Goal: Task Accomplishment & Management: Manage account settings

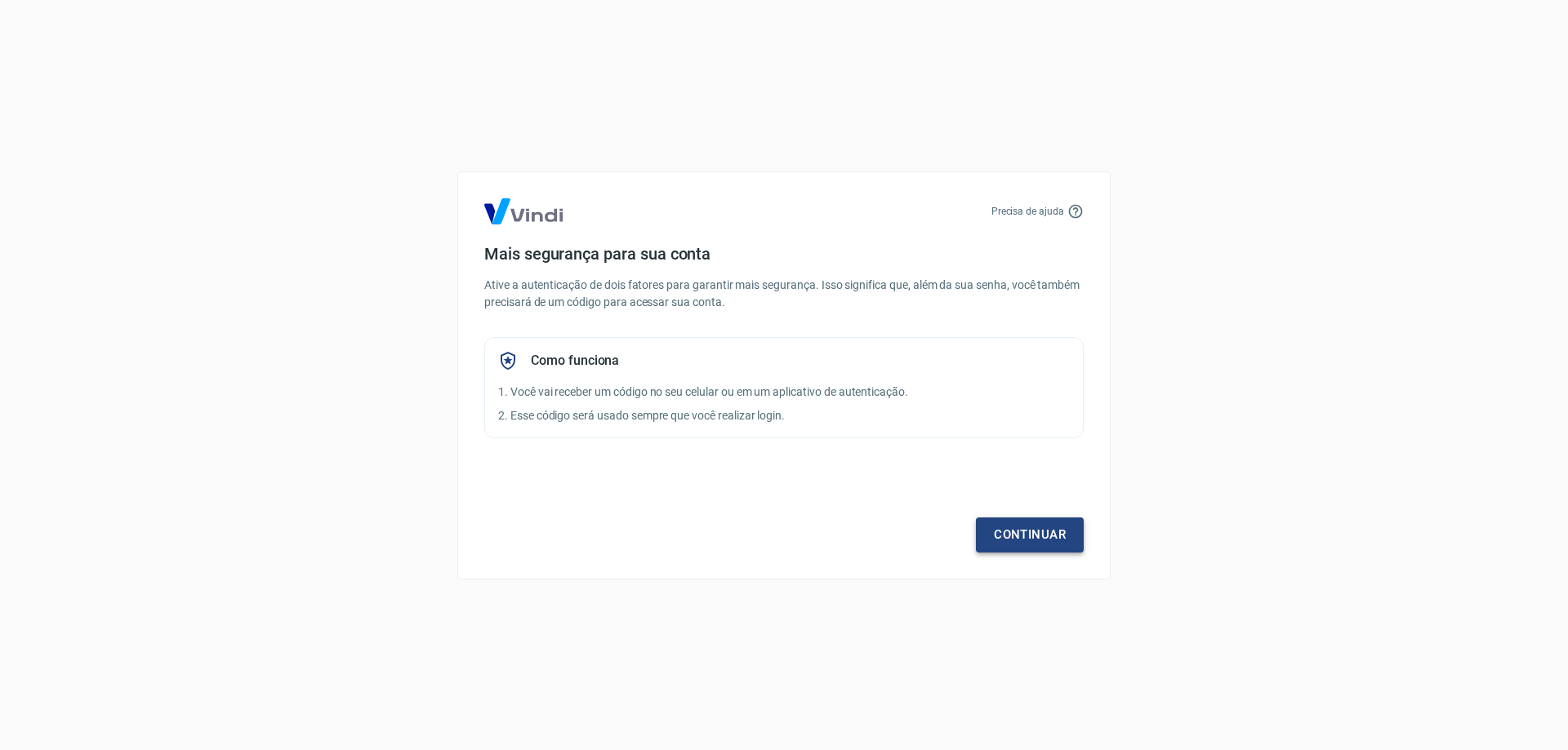
click at [1048, 534] on link "Continuar" at bounding box center [1029, 534] width 108 height 34
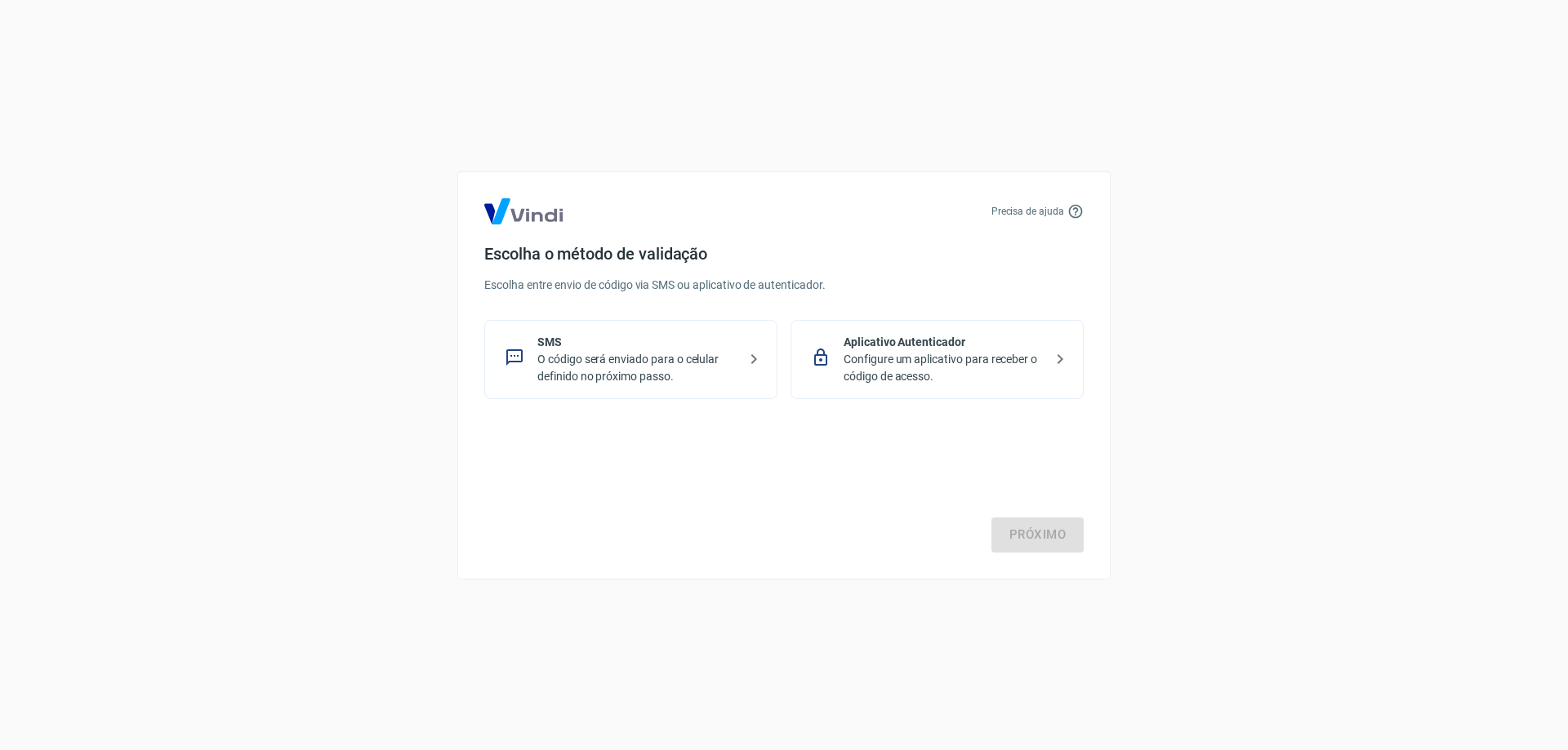
click at [664, 368] on p "O código será enviado para o celular definido no próximo passo." at bounding box center [637, 368] width 200 height 34
click at [1017, 533] on link "Próximo" at bounding box center [1038, 534] width 93 height 34
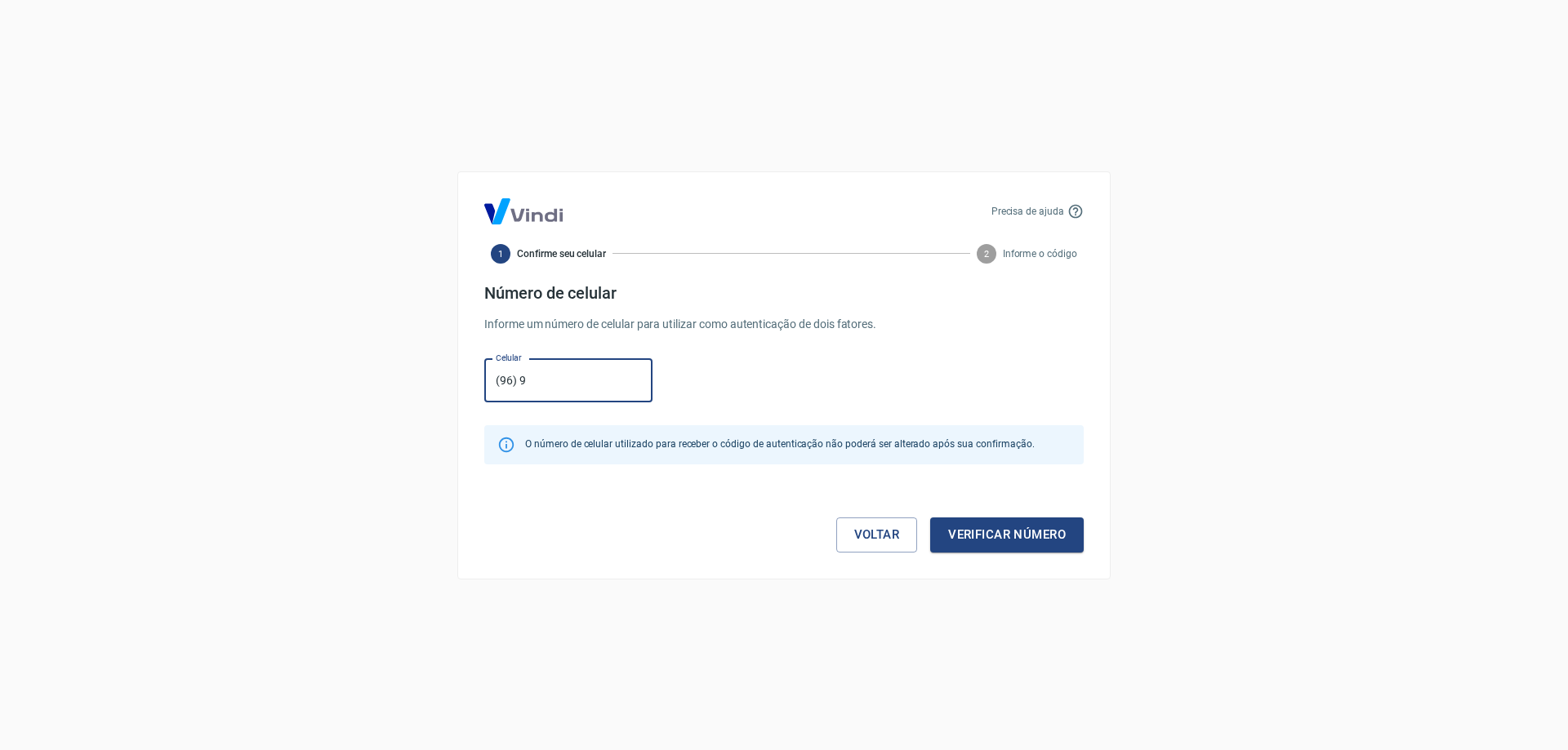
type input "[PHONE_NUMBER]"
click at [988, 535] on button "Verificar número" at bounding box center [1007, 534] width 154 height 34
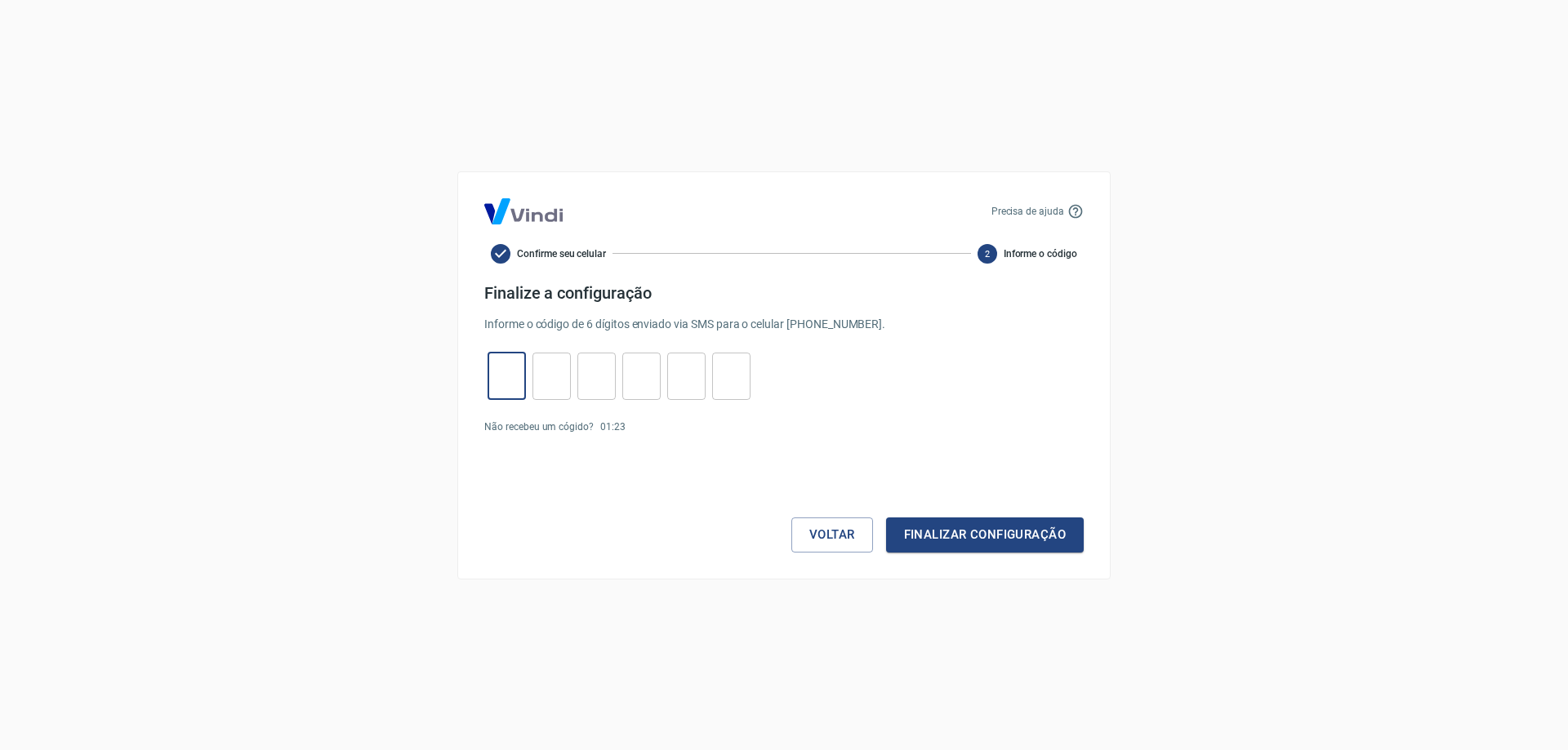
click at [516, 378] on input "tel" at bounding box center [506, 376] width 38 height 35
type input "4"
type input "5"
type input "1"
type input "4"
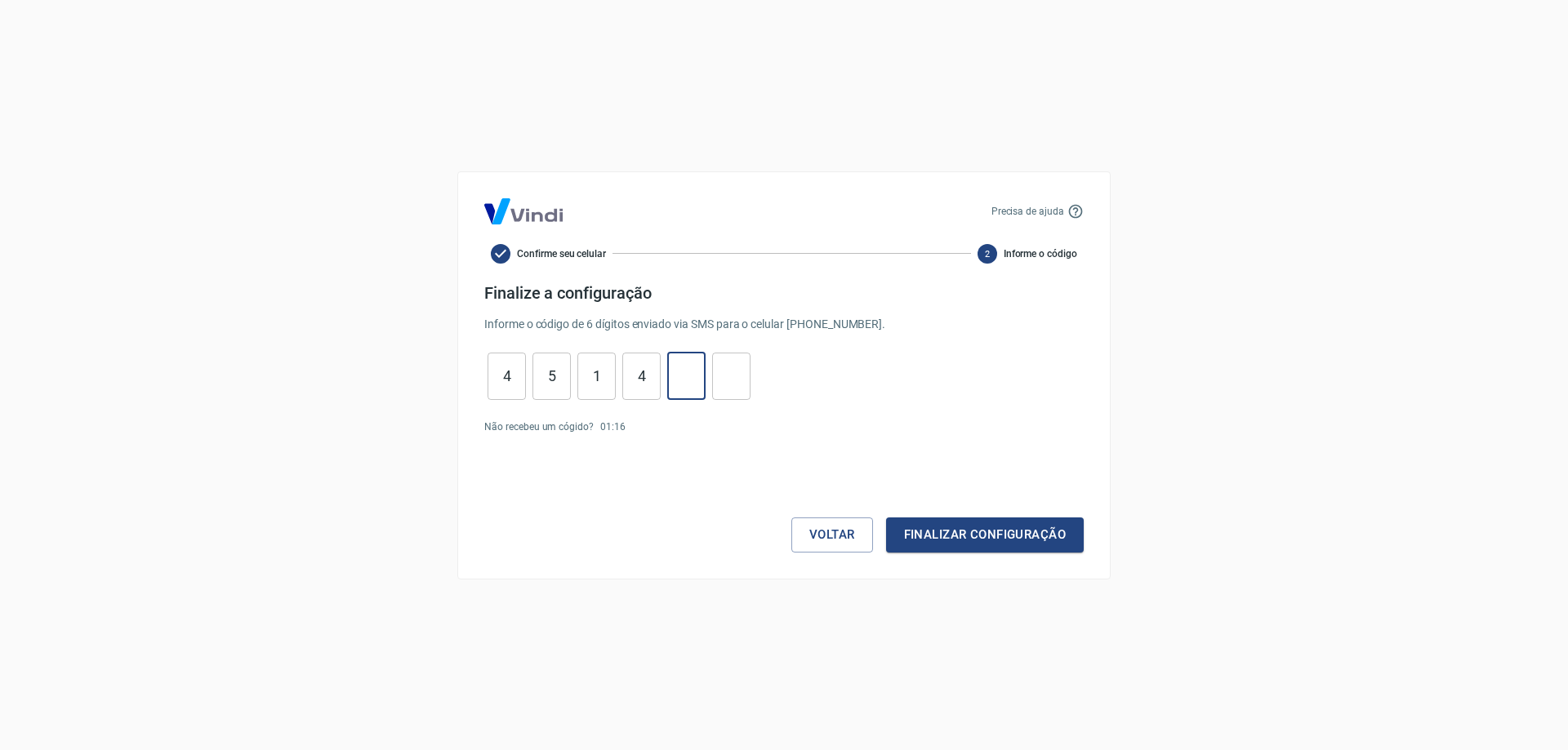
type input "1"
type input "5"
click at [995, 534] on button "Finalizar configuração" at bounding box center [984, 534] width 198 height 34
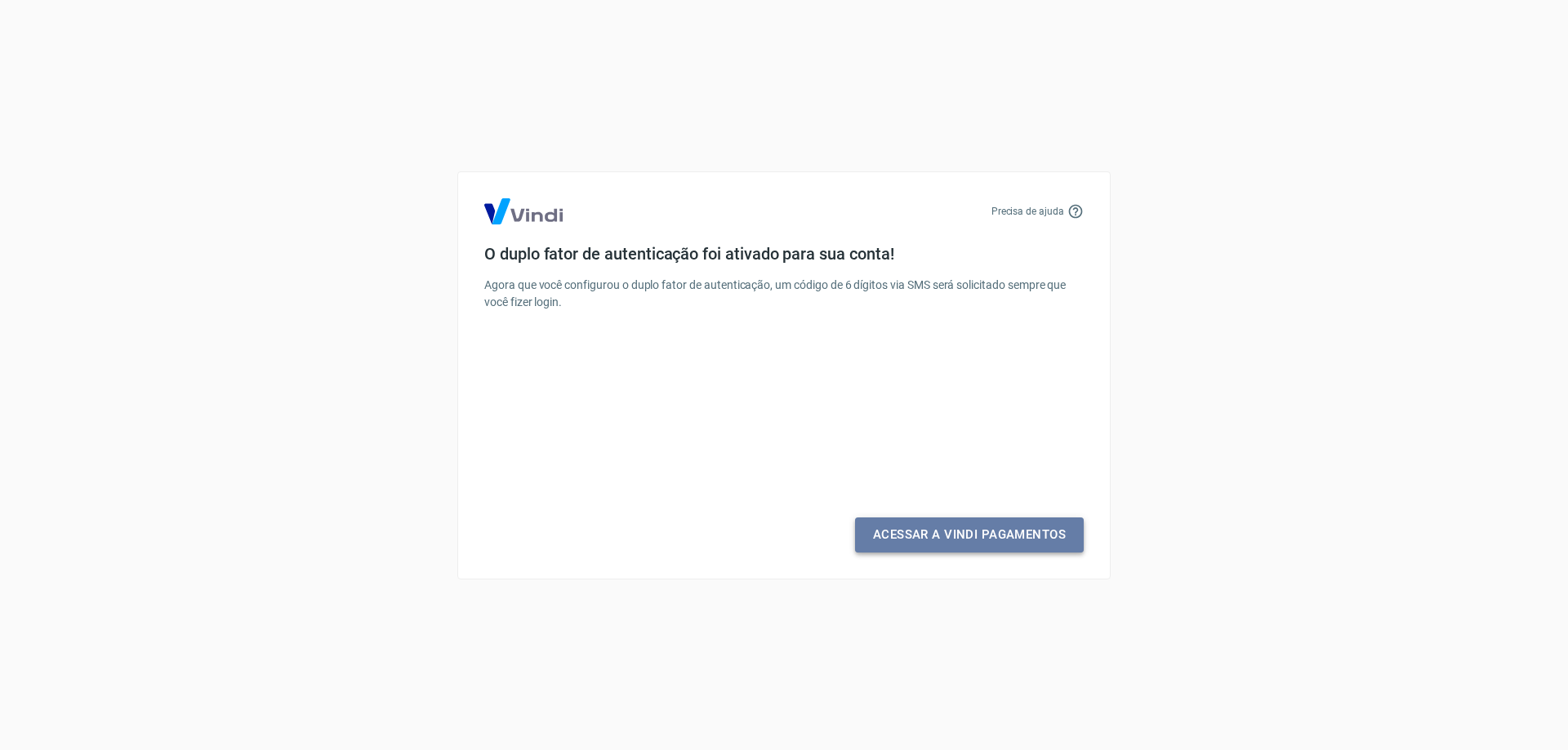
click at [985, 530] on link "Acessar a Vindi Pagamentos" at bounding box center [969, 534] width 229 height 34
